Goal: Task Accomplishment & Management: Use online tool/utility

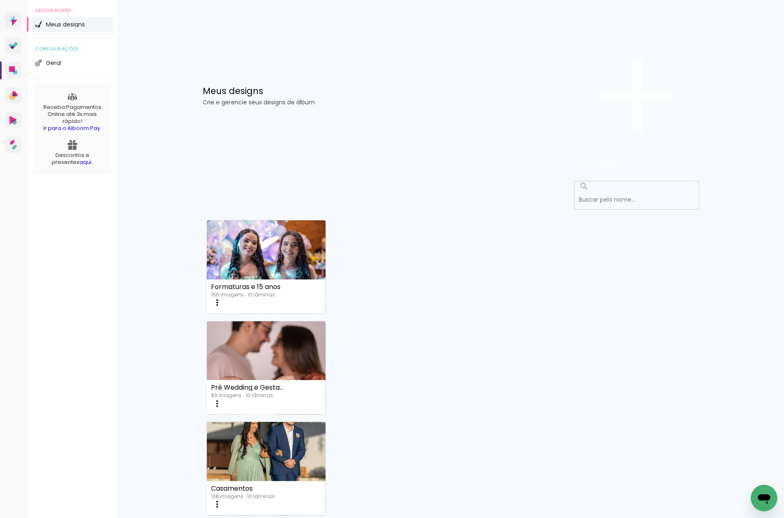
click at [618, 157] on span "Criar um design" at bounding box center [596, 161] width 43 height 8
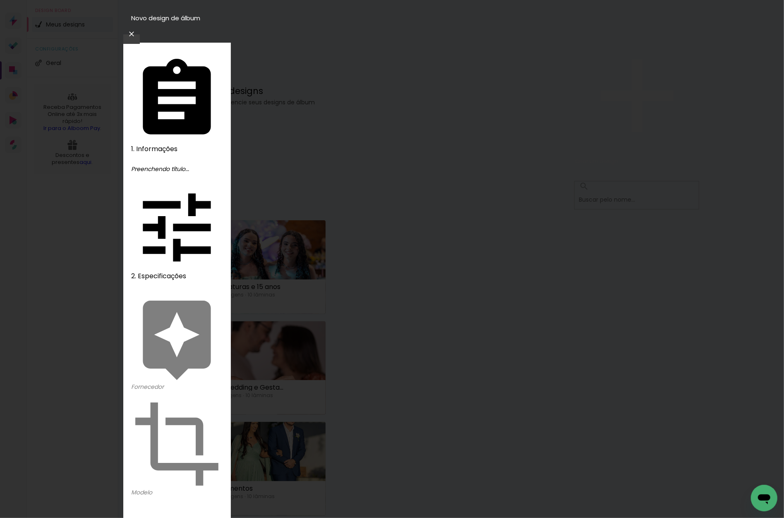
click at [0, 0] on div "Avançar" at bounding box center [0, 0] width 0 height 0
drag, startPoint x: 172, startPoint y: 82, endPoint x: 252, endPoint y: 82, distance: 79.5
click at [0, 0] on div "2. Especificações" at bounding box center [0, 0] width 0 height 0
click at [0, 0] on paper-input-container "Título do álbum" at bounding box center [0, 0] width 0 height 0
type input "Asafe"
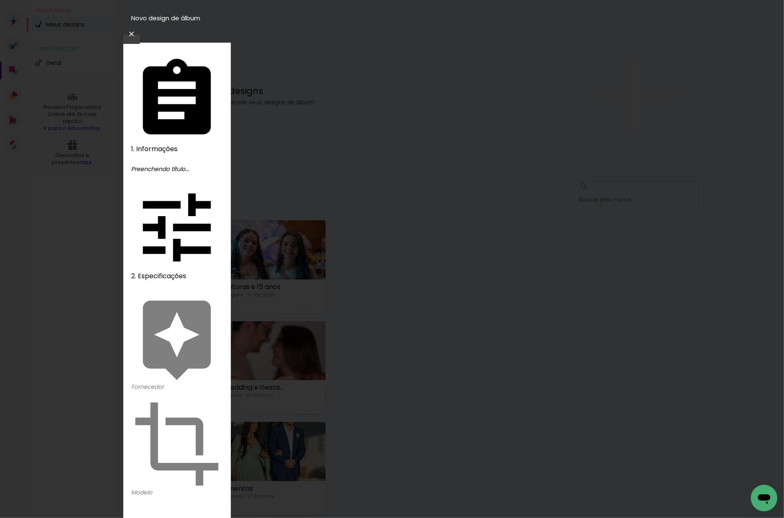
type paper-input "Asafe"
click at [0, 0] on slot "Avançar" at bounding box center [0, 0] width 0 height 0
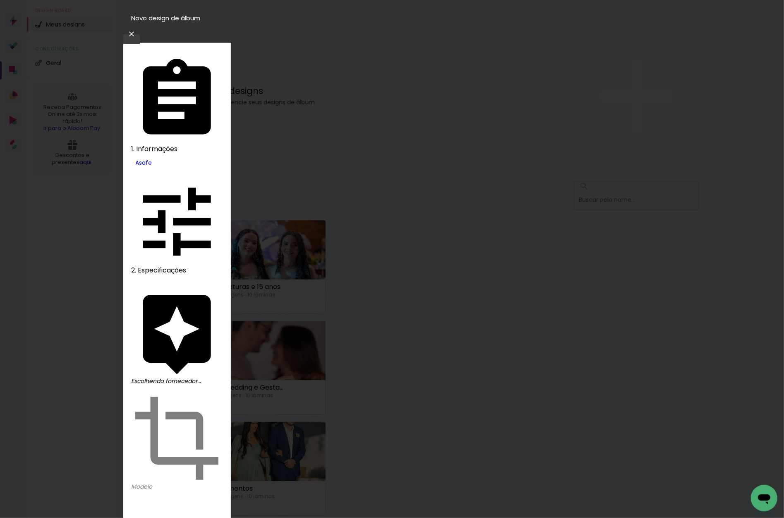
click at [0, 0] on slot "Avançar" at bounding box center [0, 0] width 0 height 0
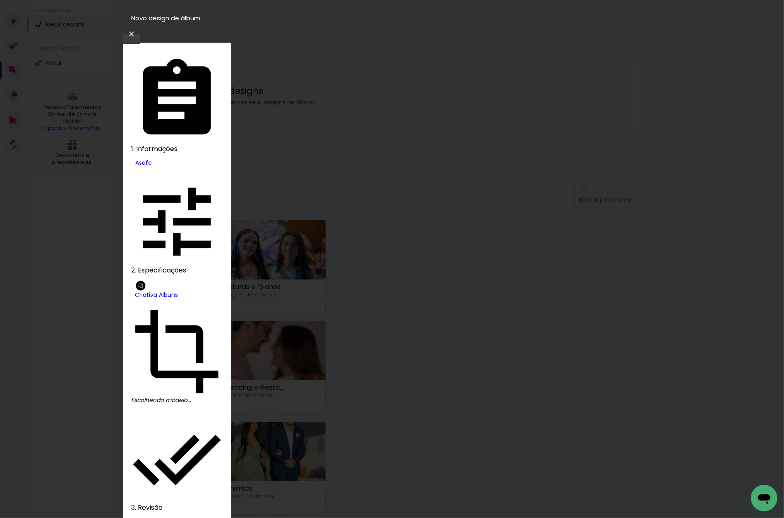
click at [456, 135] on paper-item "Fotolivro Premium" at bounding box center [409, 133] width 93 height 12
type input "Fotolivro Premium"
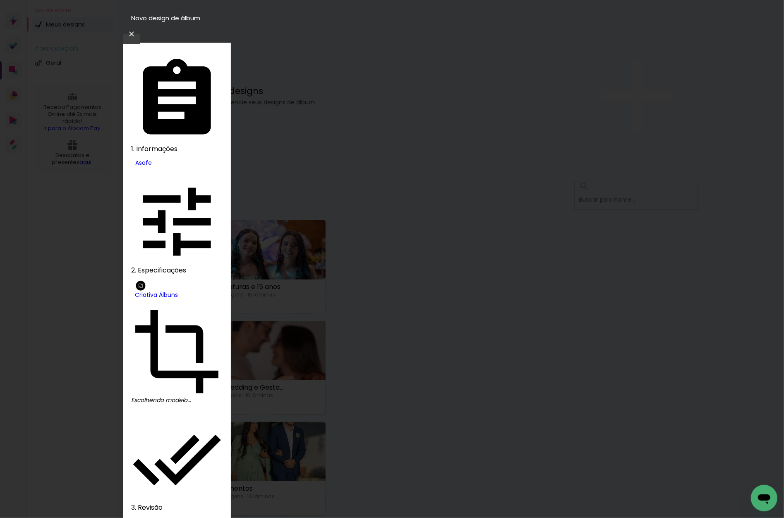
click at [712, 357] on iron-overlay-backdrop at bounding box center [392, 259] width 784 height 518
click at [0, 0] on iron-icon at bounding box center [0, 0] width 0 height 0
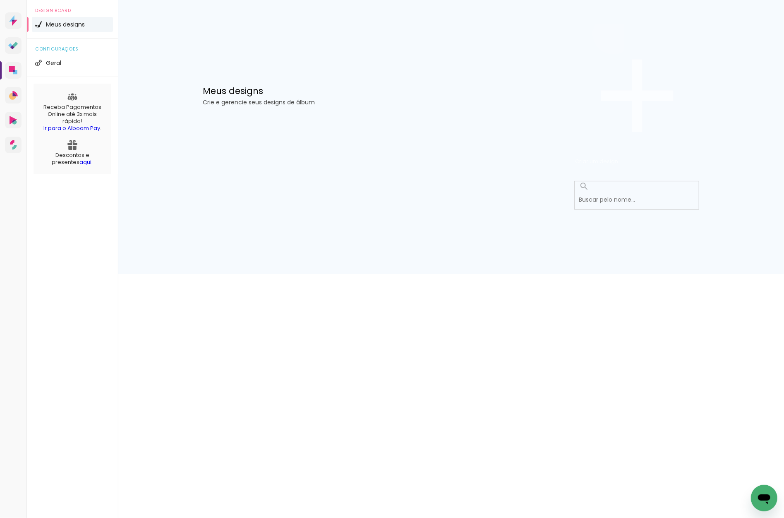
click at [618, 157] on span "Criar um design" at bounding box center [596, 161] width 43 height 8
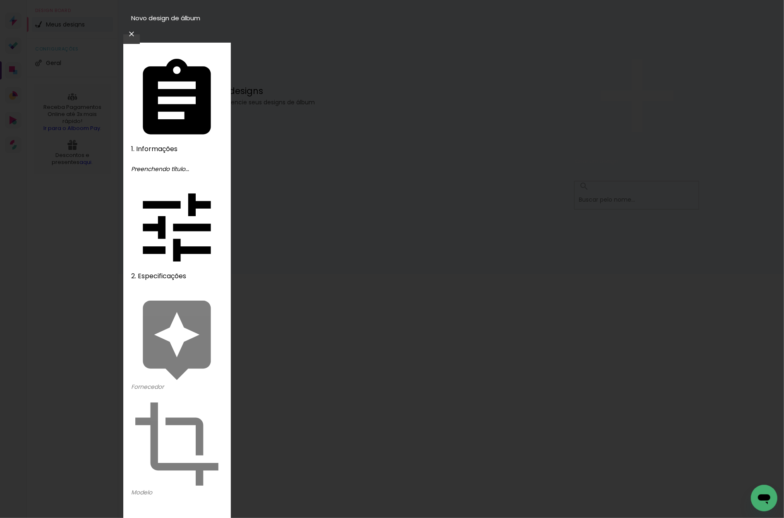
type input "Asafe"
type paper-input "Asafe"
click at [0, 0] on slot "Avançar" at bounding box center [0, 0] width 0 height 0
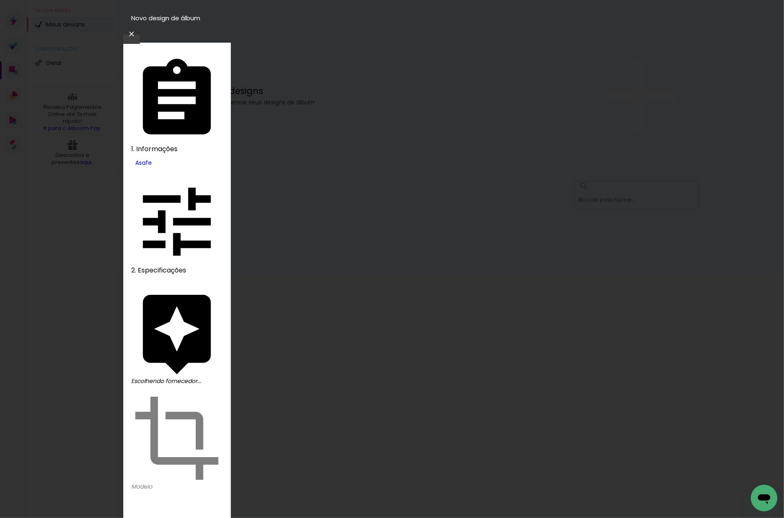
scroll to position [218, 0]
click at [0, 0] on slot "Avançar" at bounding box center [0, 0] width 0 height 0
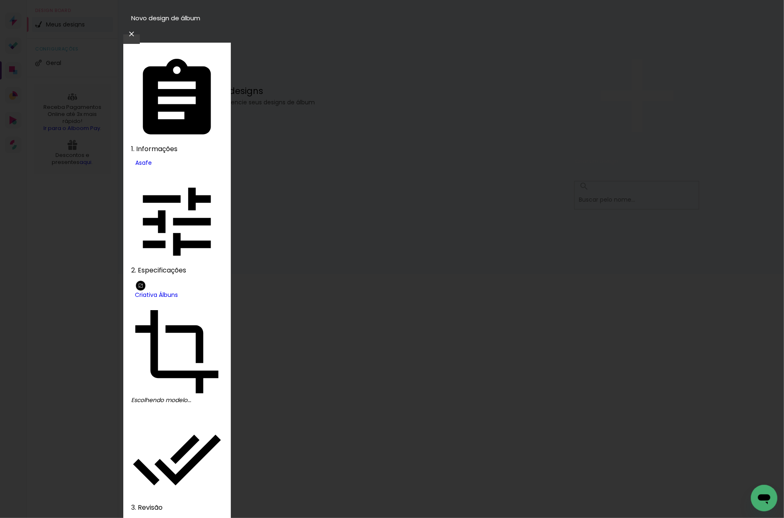
click at [456, 134] on paper-item "Fotolivro Premium" at bounding box center [409, 133] width 93 height 12
type input "Fotolivro Premium"
click at [0, 0] on slot "Avançar" at bounding box center [0, 0] width 0 height 0
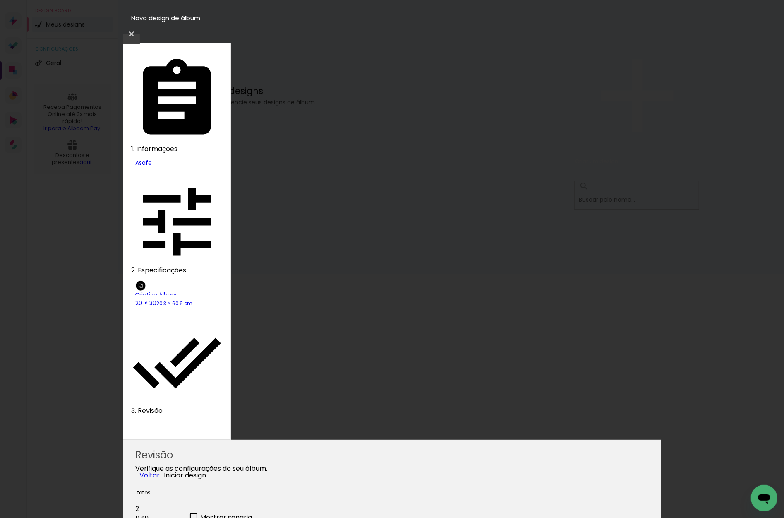
click at [206, 470] on span "Iniciar design" at bounding box center [185, 475] width 42 height 10
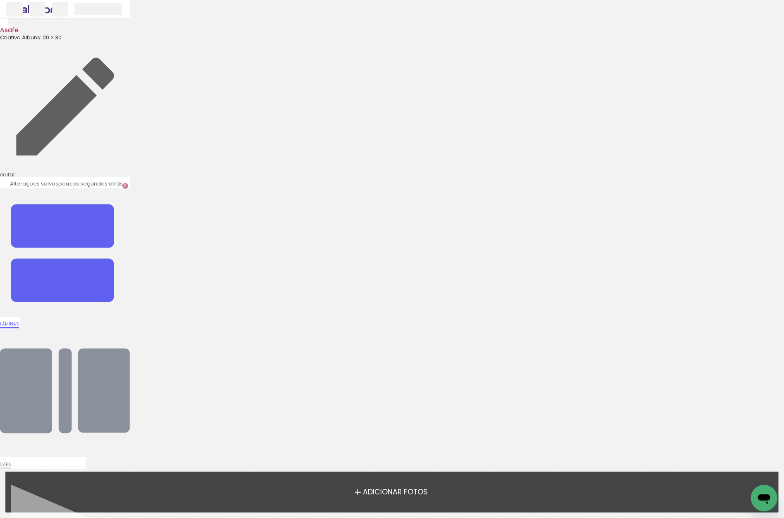
click at [130, 188] on iron-icon at bounding box center [65, 253] width 130 height 130
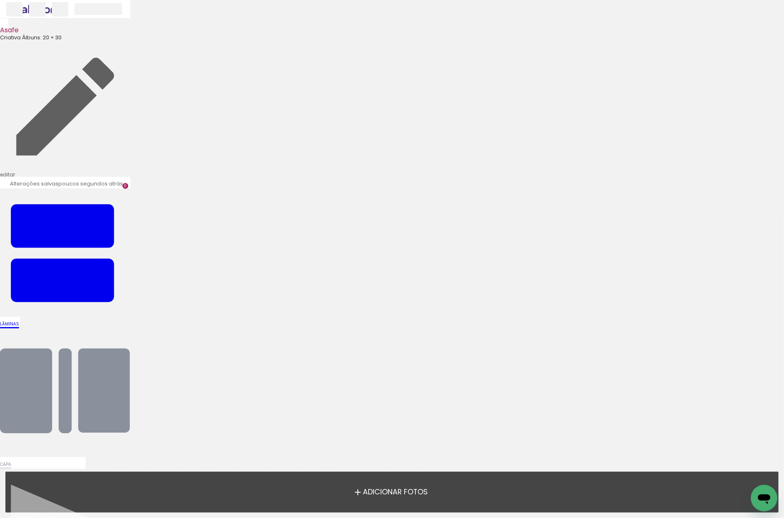
click at [405, 492] on span "Adicionar Fotos" at bounding box center [395, 491] width 65 height 7
click at [0, 0] on input "file" at bounding box center [0, 0] width 0 height 0
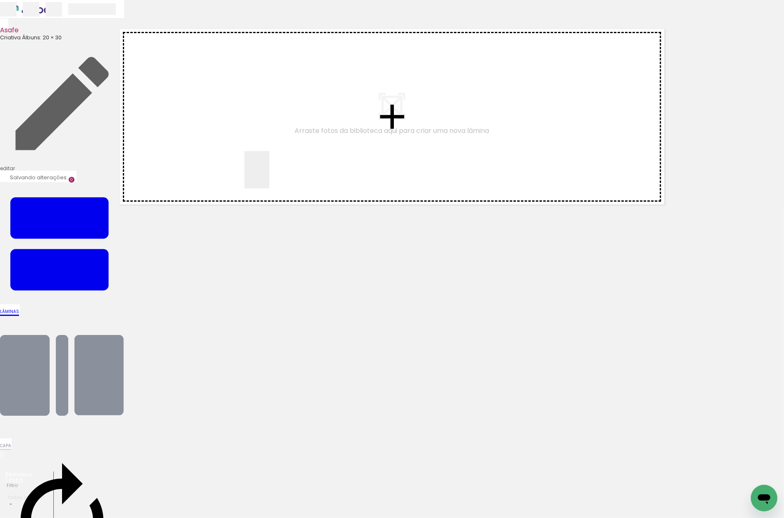
drag, startPoint x: 88, startPoint y: 494, endPoint x: 292, endPoint y: 136, distance: 412.4
click at [292, 136] on quentale-workspace at bounding box center [392, 259] width 784 height 518
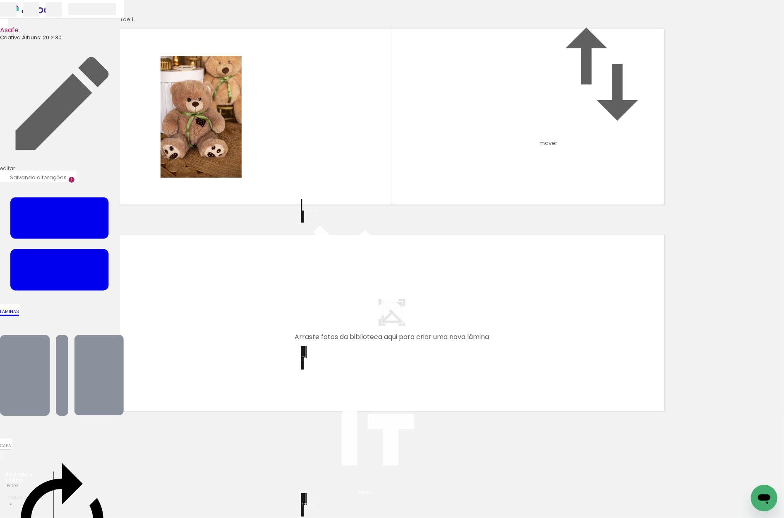
click at [371, 517] on quentale-layouter at bounding box center [364, 524] width 19 height 6
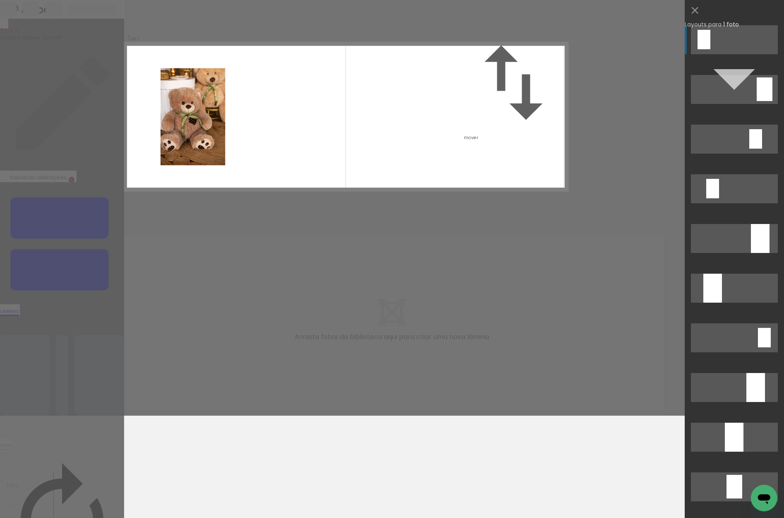
click at [381, 275] on div "Confirmar Cancelar" at bounding box center [392, 207] width 784 height 415
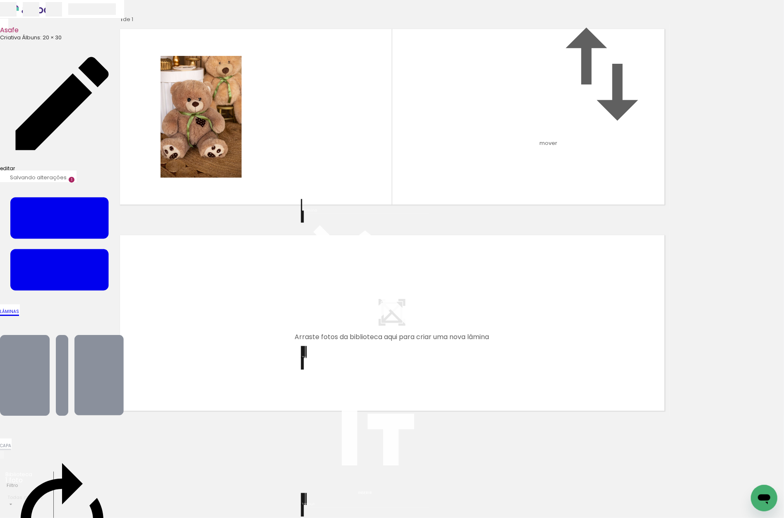
click at [87, 41] on link "editar" at bounding box center [62, 106] width 124 height 130
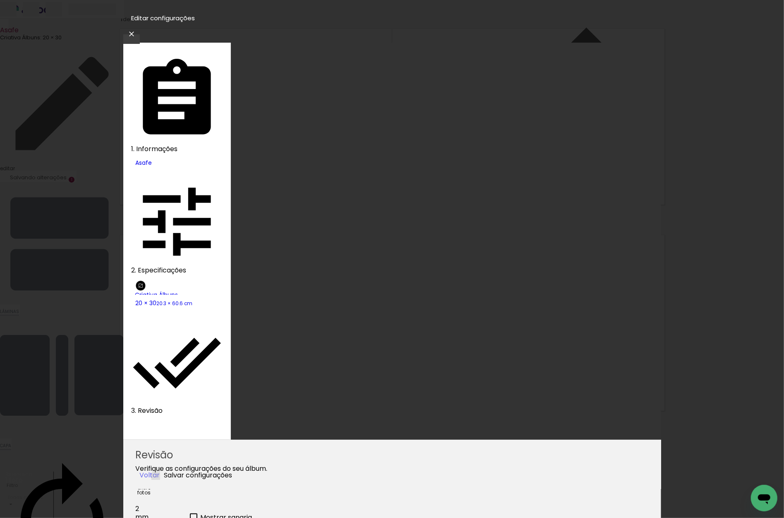
click at [0, 0] on slot "Voltar" at bounding box center [0, 0] width 0 height 0
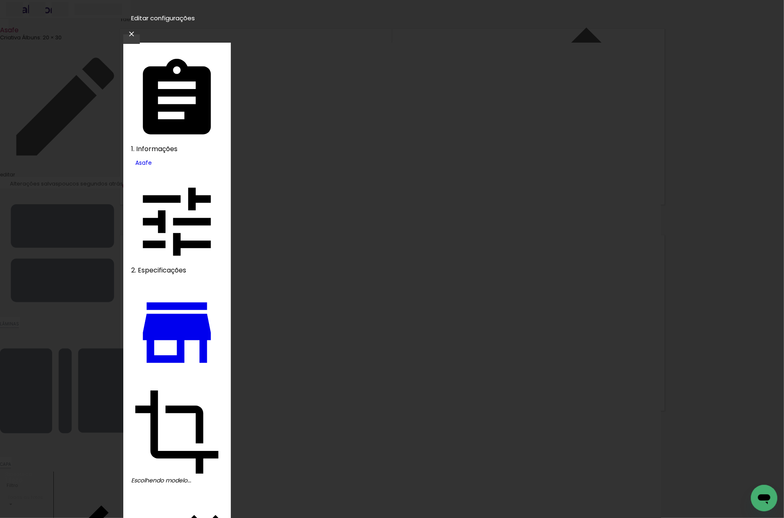
click at [137, 30] on iron-icon at bounding box center [132, 34] width 10 height 8
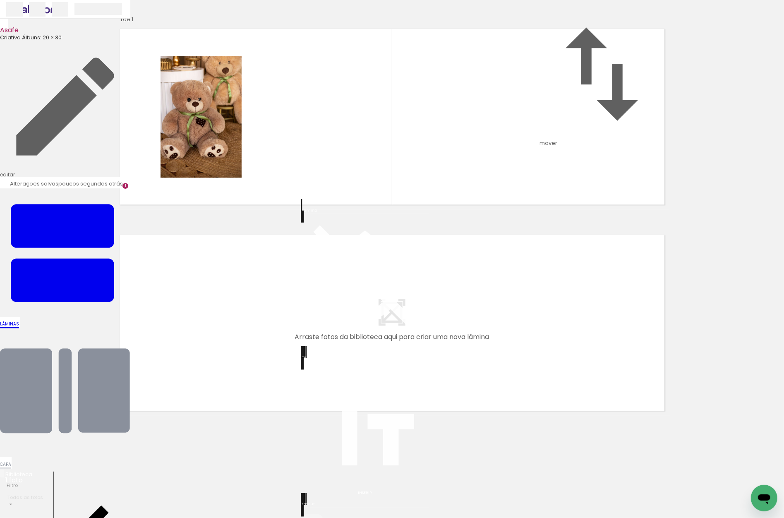
click at [368, 517] on quentale-layouter at bounding box center [364, 524] width 19 height 6
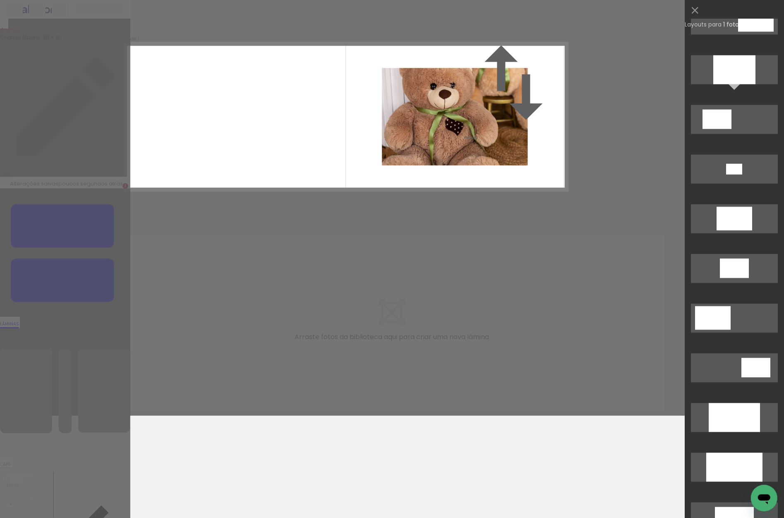
scroll to position [1529, 0]
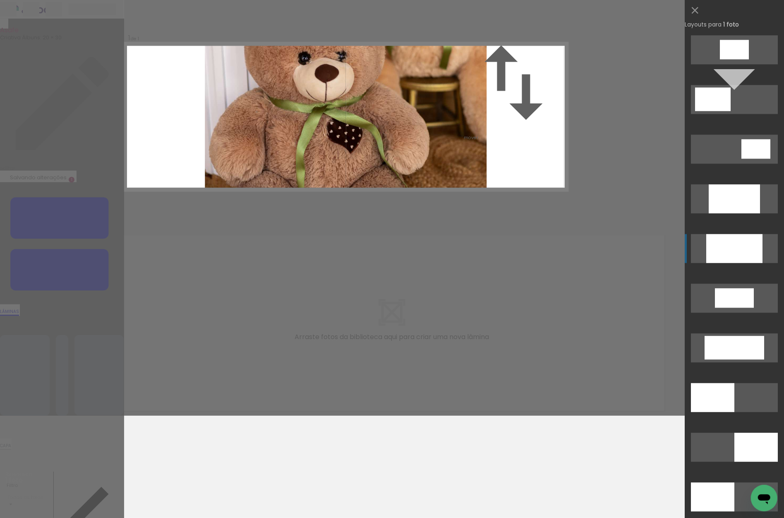
click at [725, 213] on div at bounding box center [734, 198] width 51 height 29
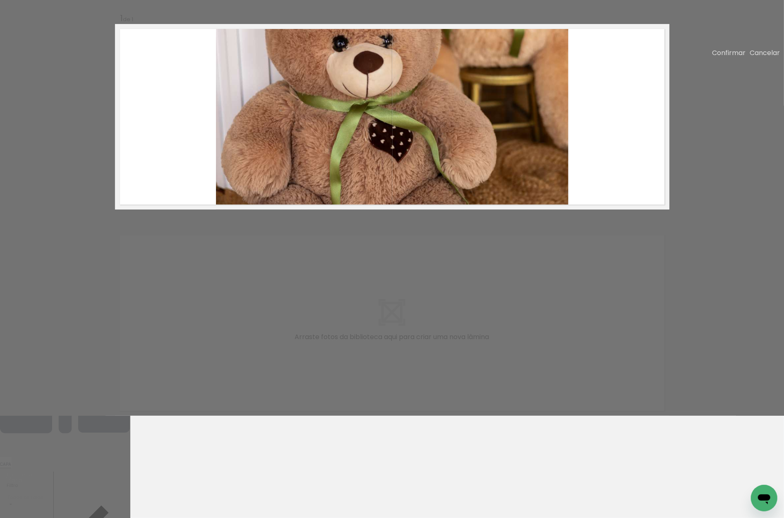
click at [722, 52] on paper-button "Confirmar" at bounding box center [729, 53] width 34 height 10
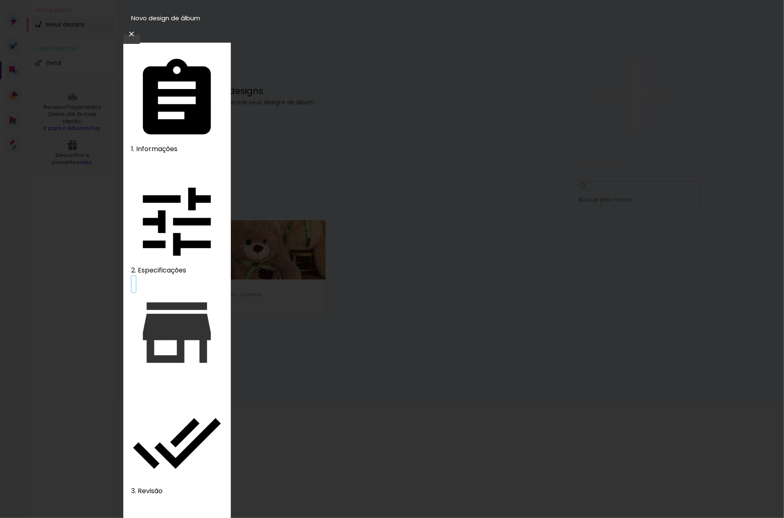
click at [140, 287] on iron-icon at bounding box center [177, 332] width 91 height 91
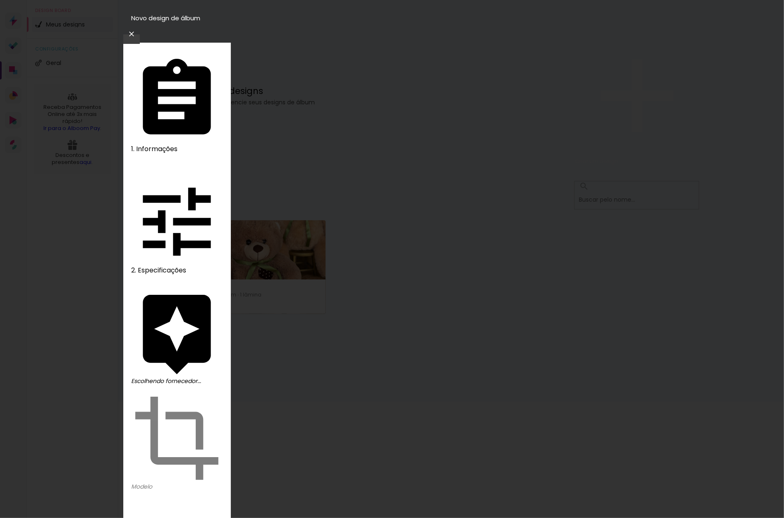
drag, startPoint x: 290, startPoint y: 185, endPoint x: 276, endPoint y: 187, distance: 14.5
drag, startPoint x: 290, startPoint y: 187, endPoint x: 262, endPoint y: 188, distance: 28.6
copy div "3ZERO5"
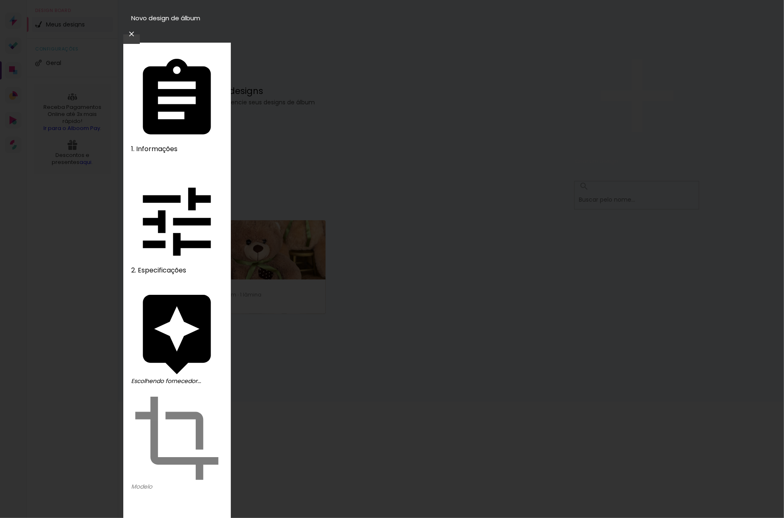
drag, startPoint x: 296, startPoint y: 183, endPoint x: 291, endPoint y: 185, distance: 5.2
copy div "3ZERO5"
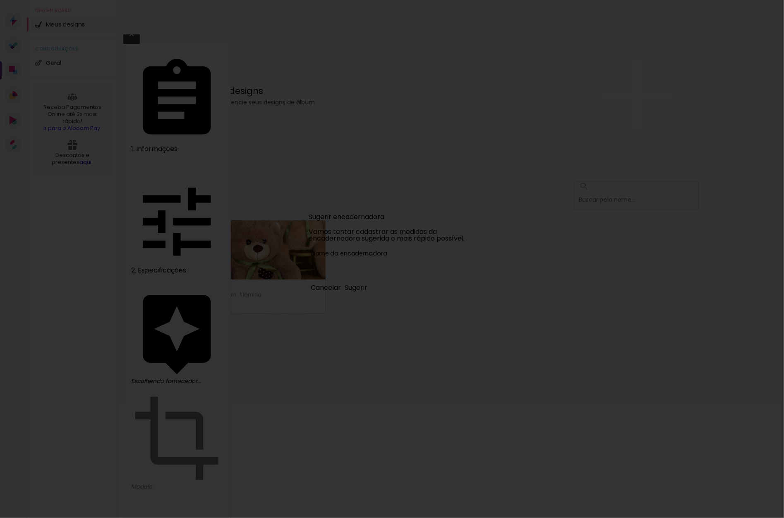
click at [0, 0] on slot "Cancelar" at bounding box center [0, 0] width 0 height 0
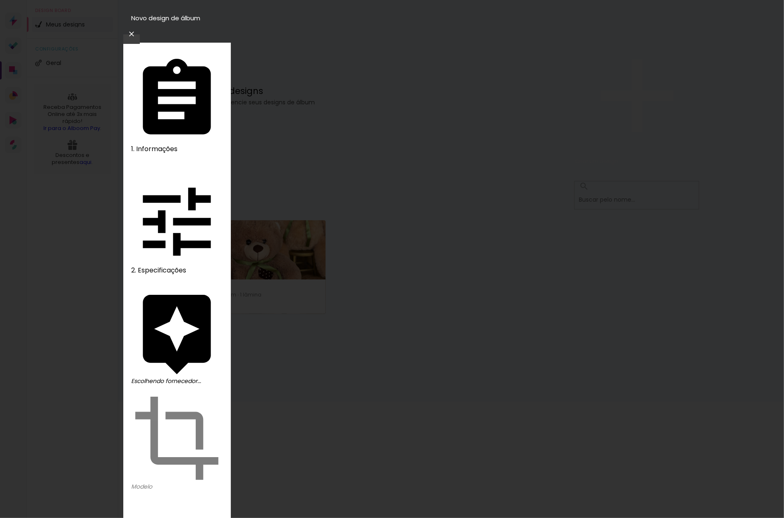
click at [0, 0] on slot "Avançar" at bounding box center [0, 0] width 0 height 0
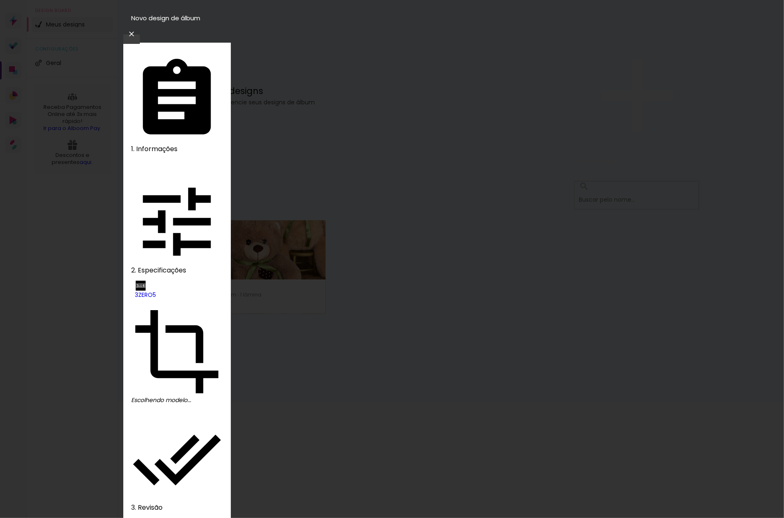
click at [0, 0] on slot "Premium" at bounding box center [0, 0] width 0 height 0
type input "Premium"
click at [0, 0] on iron-icon at bounding box center [0, 0] width 0 height 0
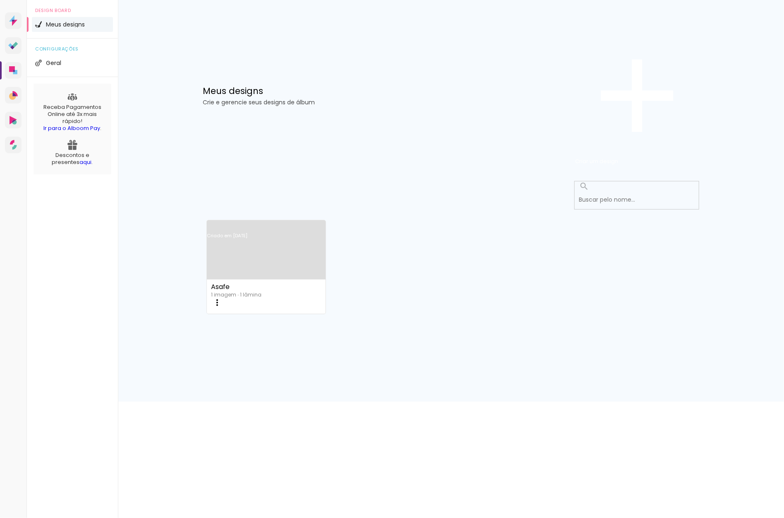
click at [222, 298] on iron-icon at bounding box center [217, 303] width 10 height 10
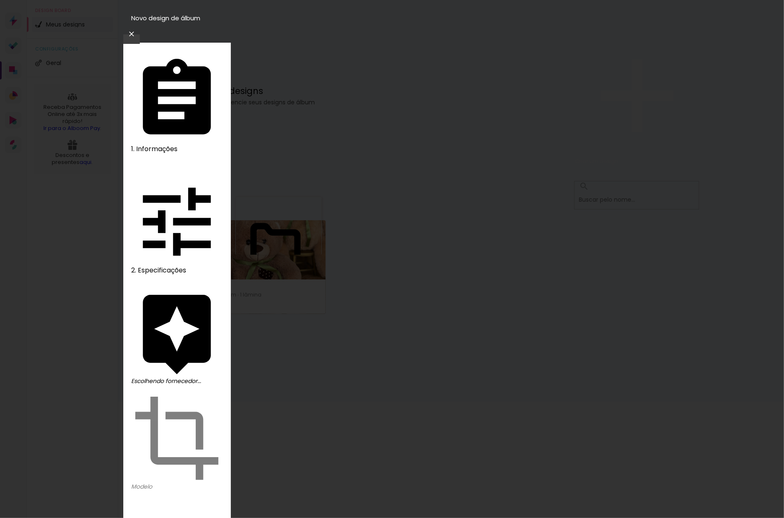
click at [0, 0] on slot "Avançar" at bounding box center [0, 0] width 0 height 0
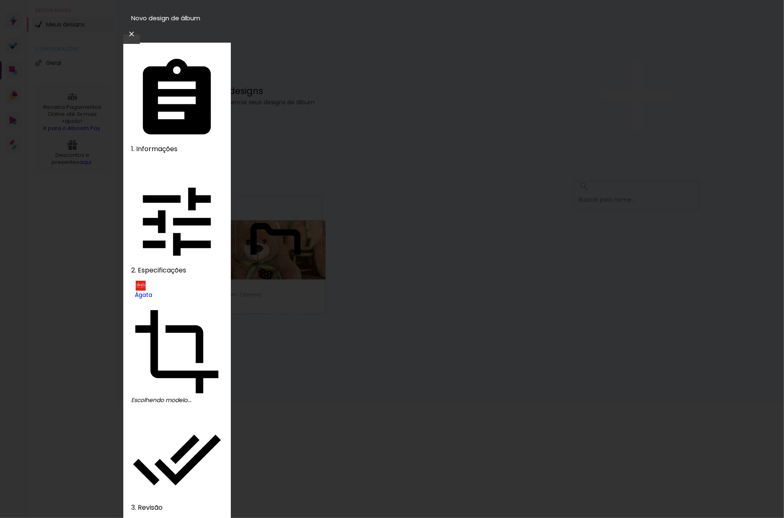
click at [396, 132] on paper-item "Luxo" at bounding box center [379, 133] width 33 height 12
type input "Luxo"
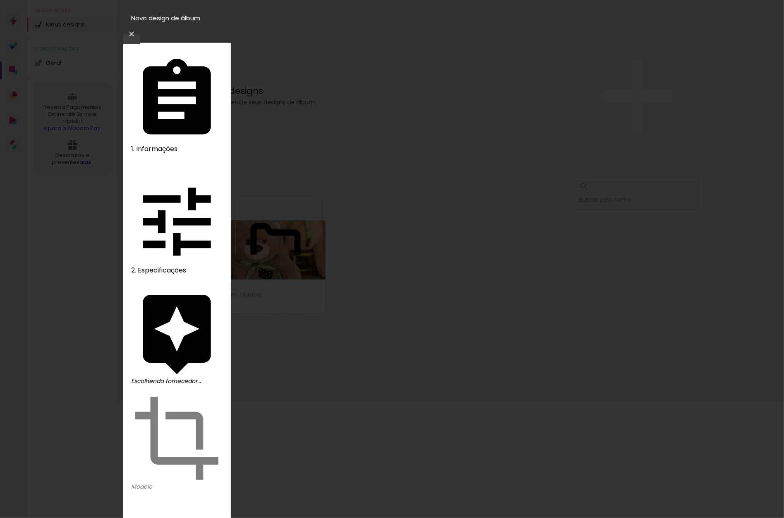
click at [0, 0] on iron-icon at bounding box center [0, 0] width 0 height 0
